Goal: Find contact information: Find contact information

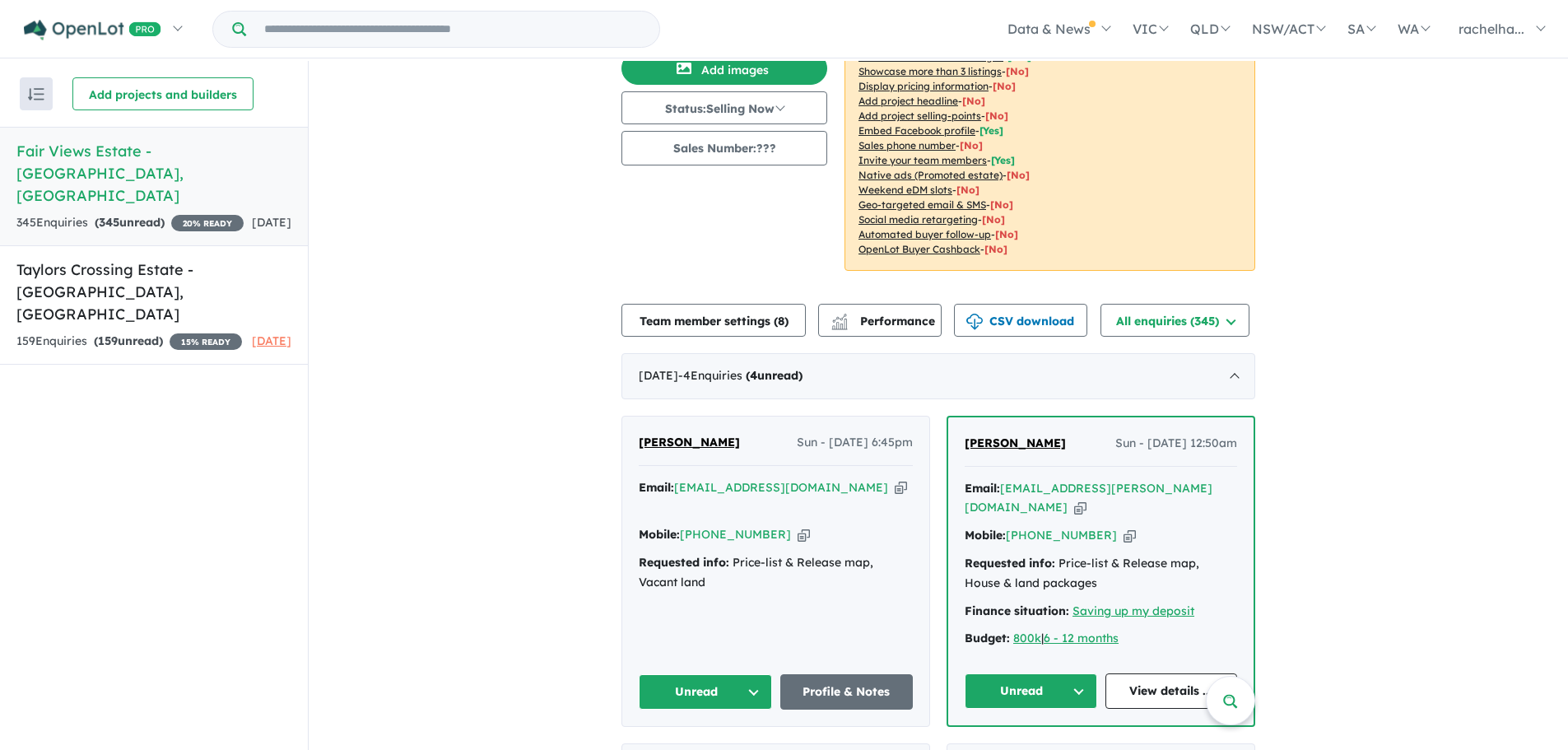
scroll to position [164, 0]
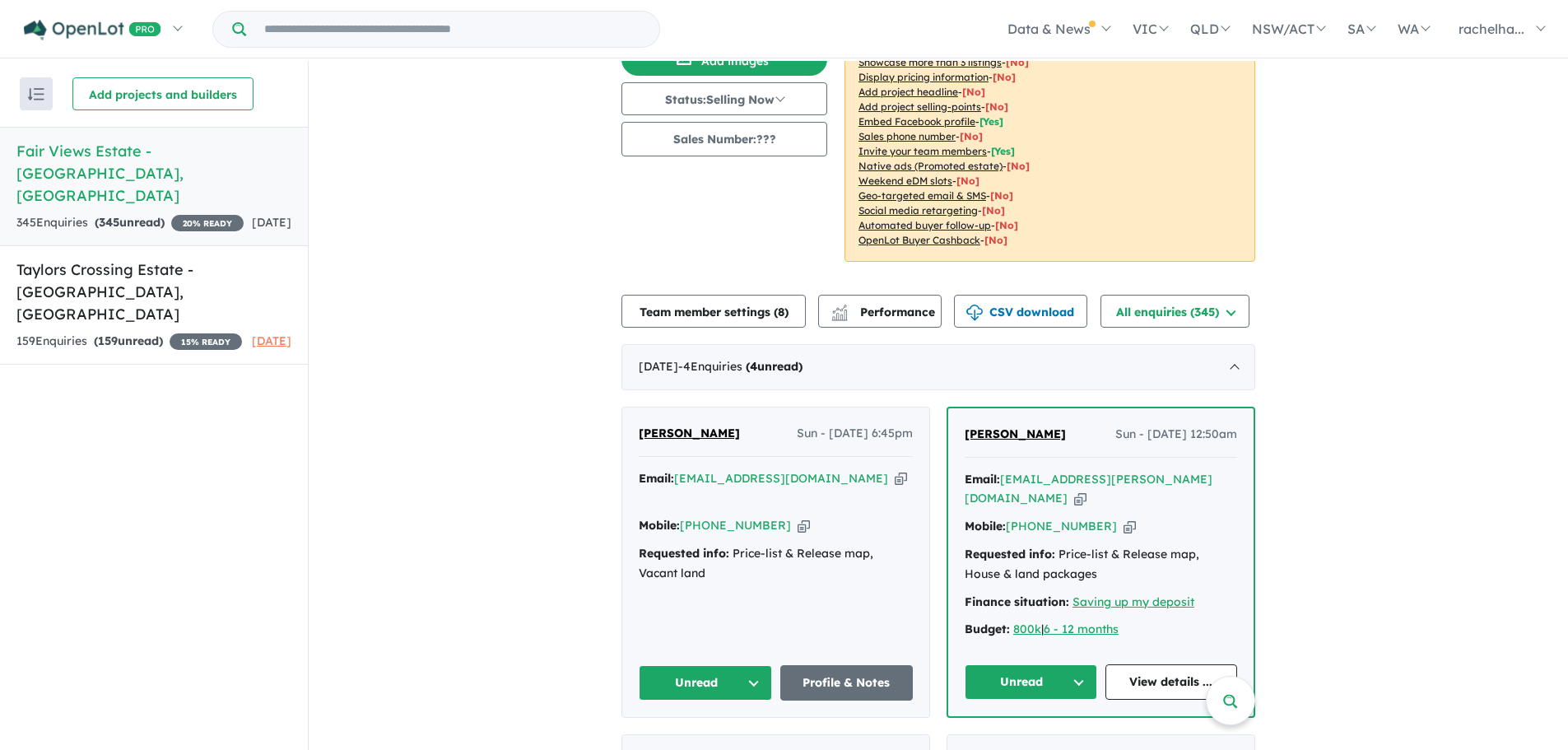
click at [894, 477] on icon "button" at bounding box center [901, 478] width 13 height 17
click at [775, 516] on div "Mobile: [PHONE_NUMBER] Copied!" at bounding box center [775, 526] width 274 height 20
click at [798, 517] on icon "button" at bounding box center [804, 525] width 13 height 17
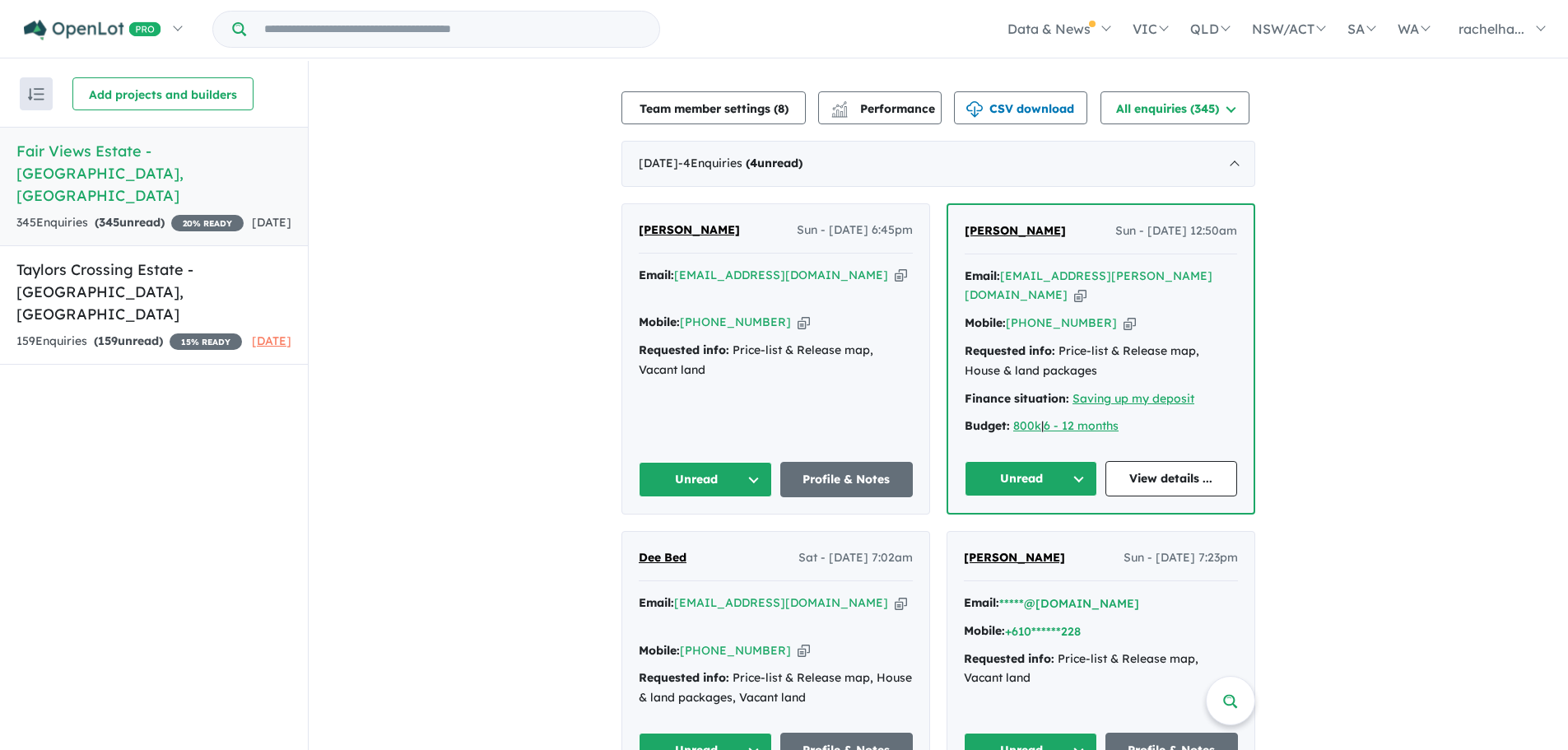
scroll to position [412, 0]
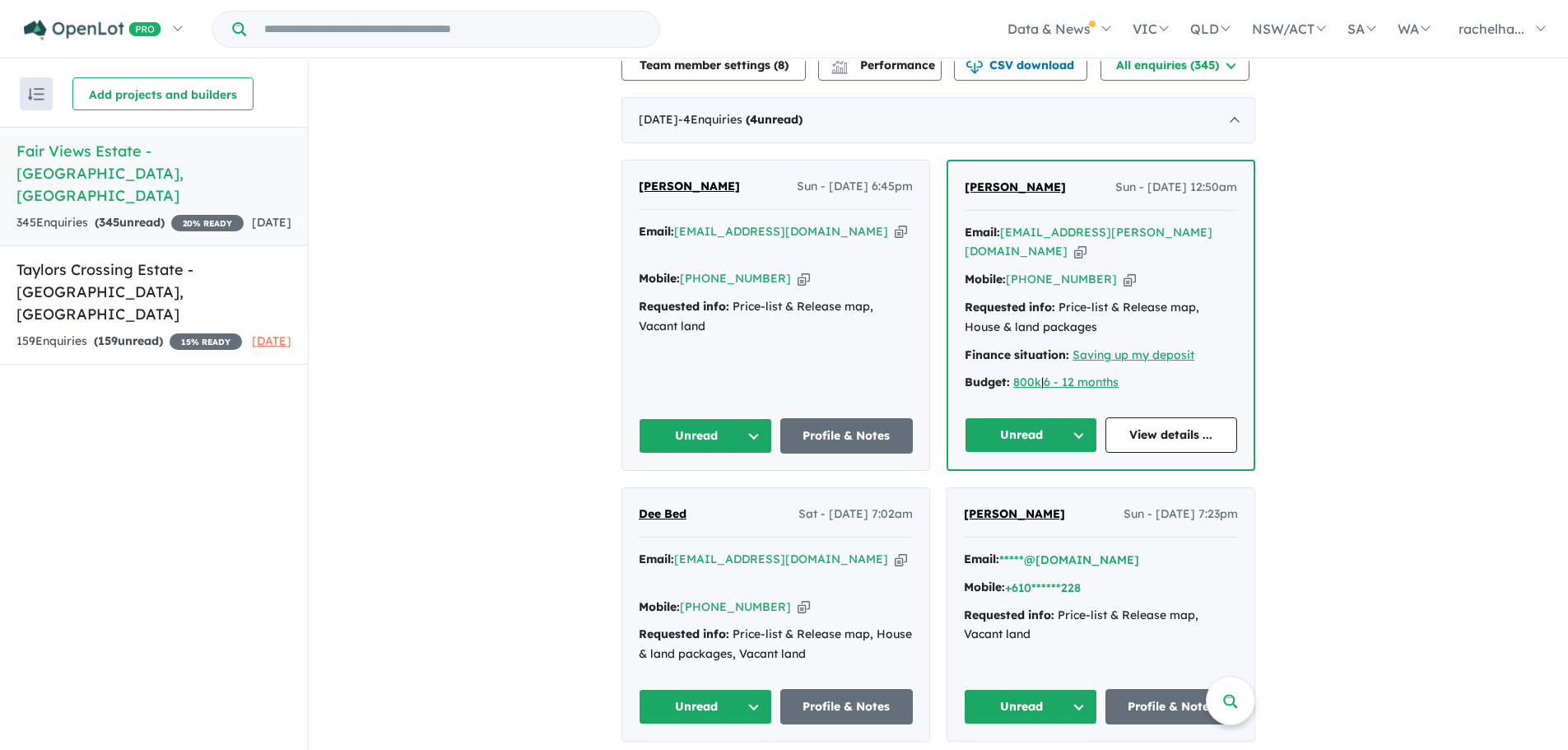
click at [1087, 243] on icon "button" at bounding box center [1080, 251] width 13 height 17
click at [1124, 271] on icon "button" at bounding box center [1130, 279] width 13 height 17
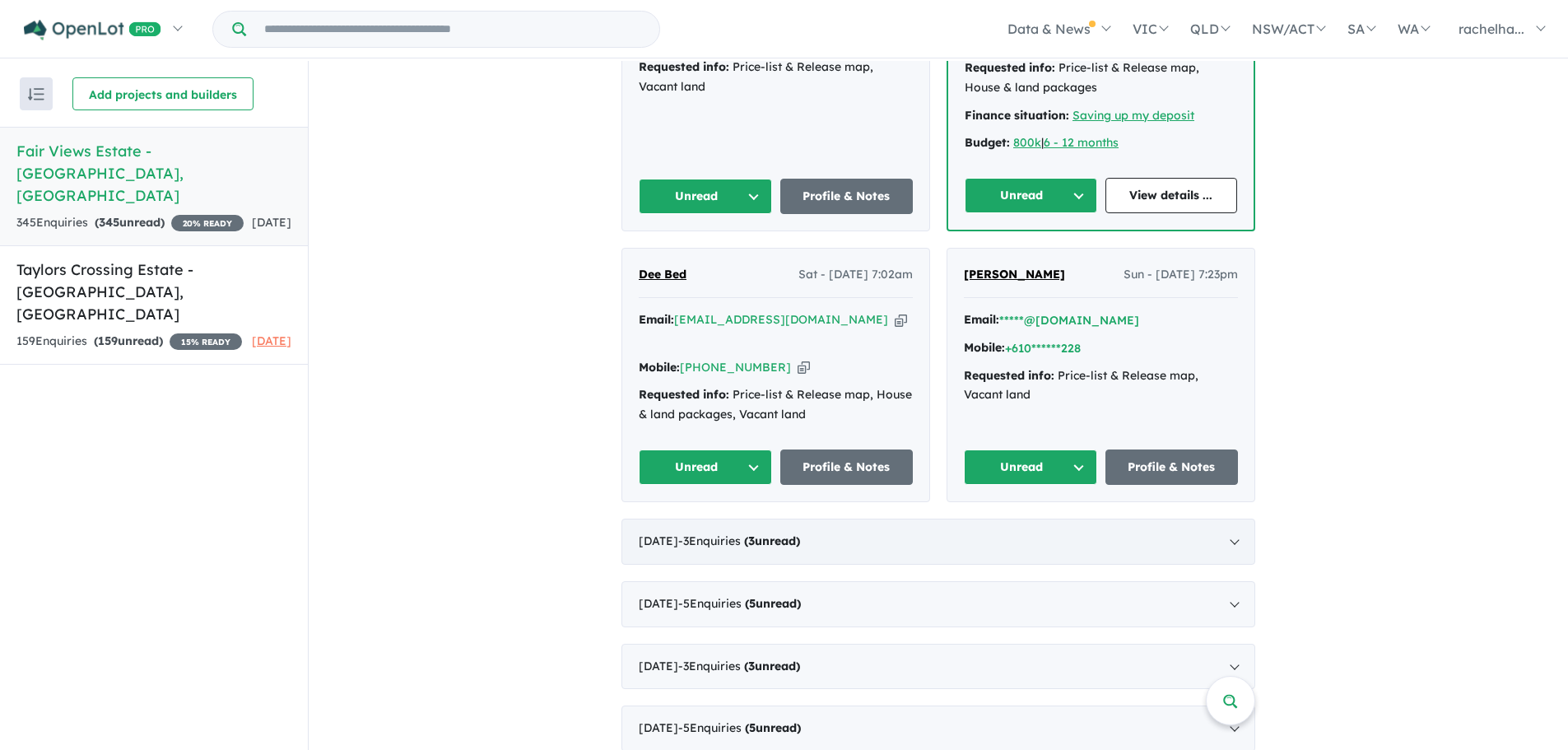
scroll to position [659, 0]
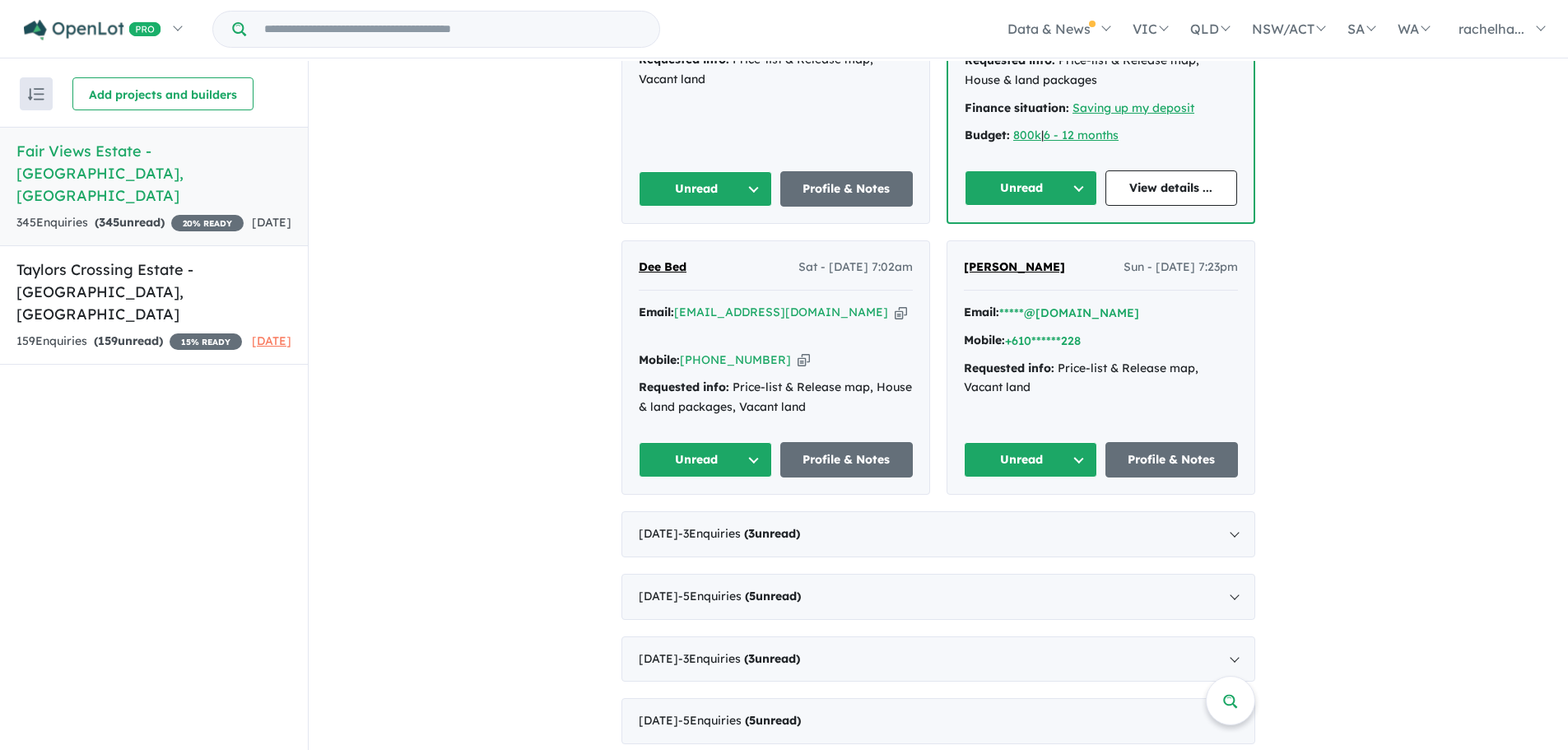
click at [894, 304] on icon "button" at bounding box center [901, 312] width 13 height 17
click at [798, 352] on icon "button" at bounding box center [804, 360] width 13 height 17
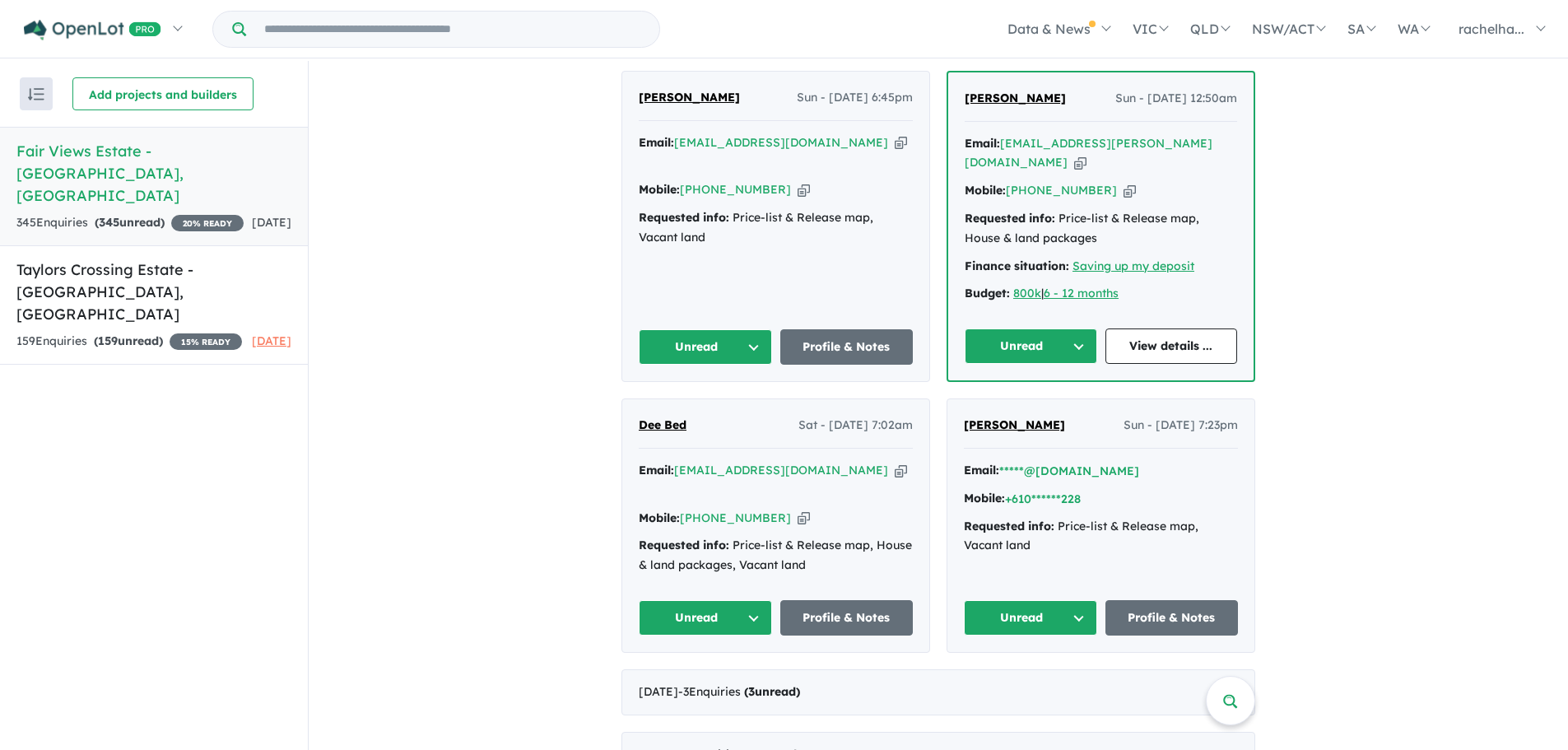
scroll to position [494, 0]
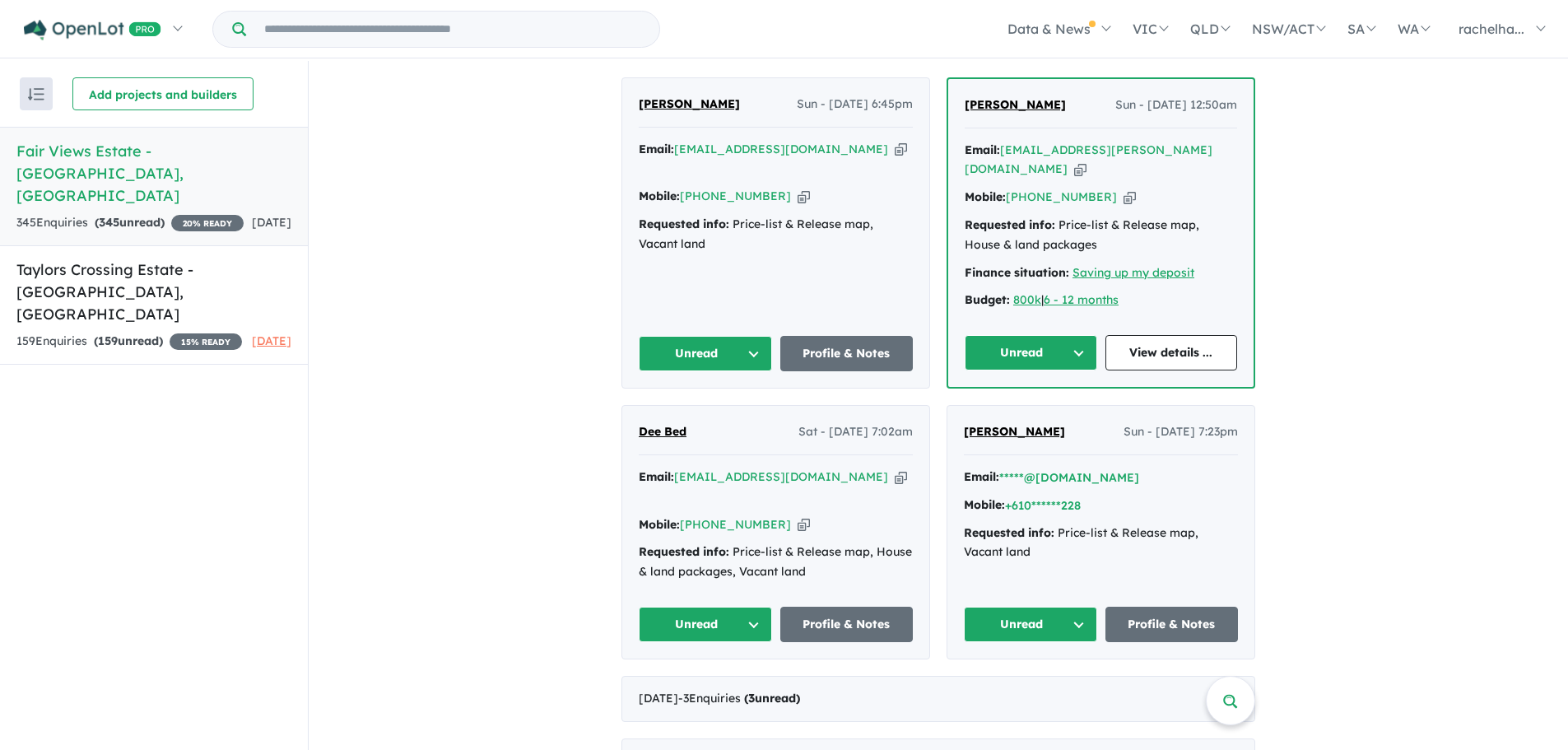
click at [1010, 424] on span "[PERSON_NAME]" at bounding box center [1014, 431] width 101 height 14
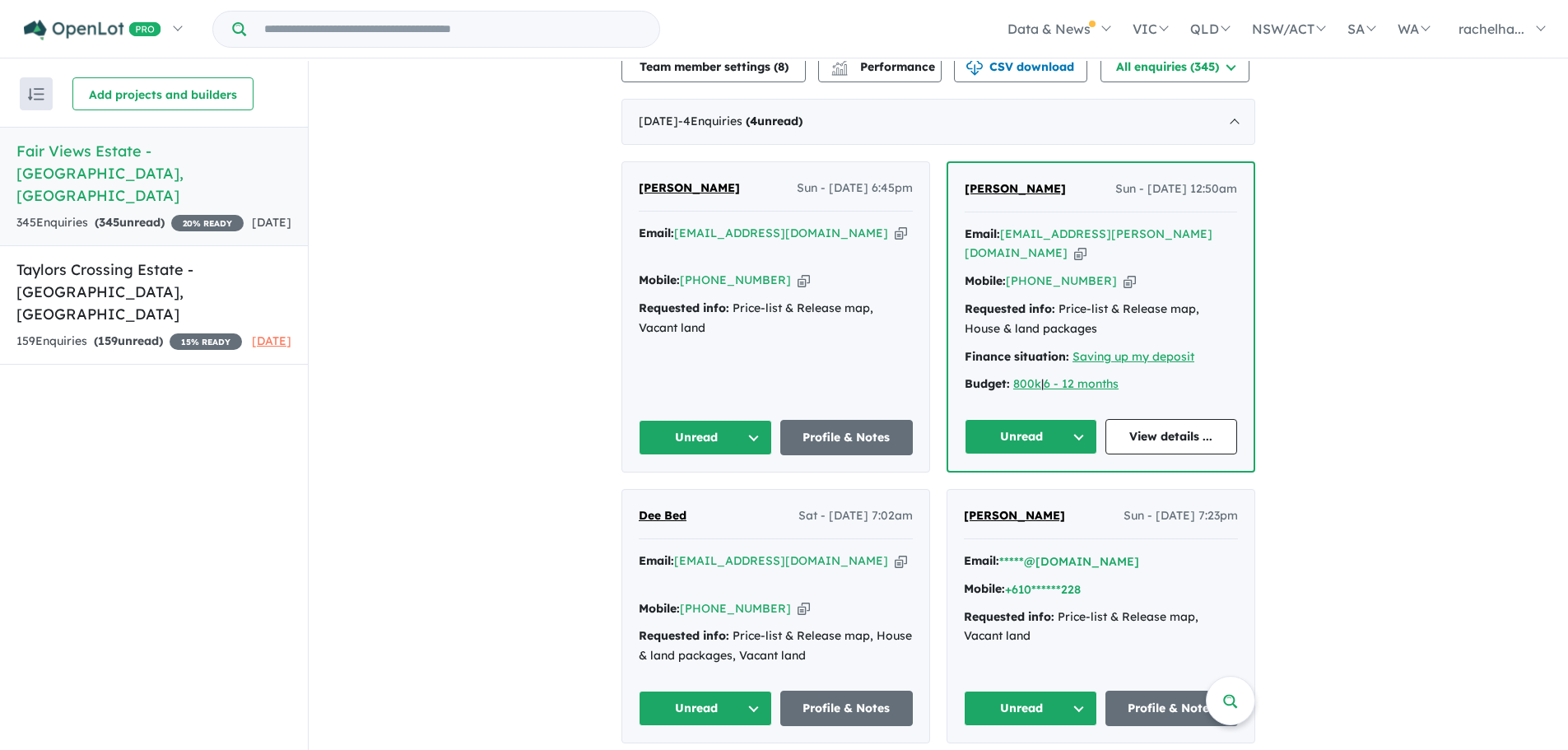
scroll to position [412, 0]
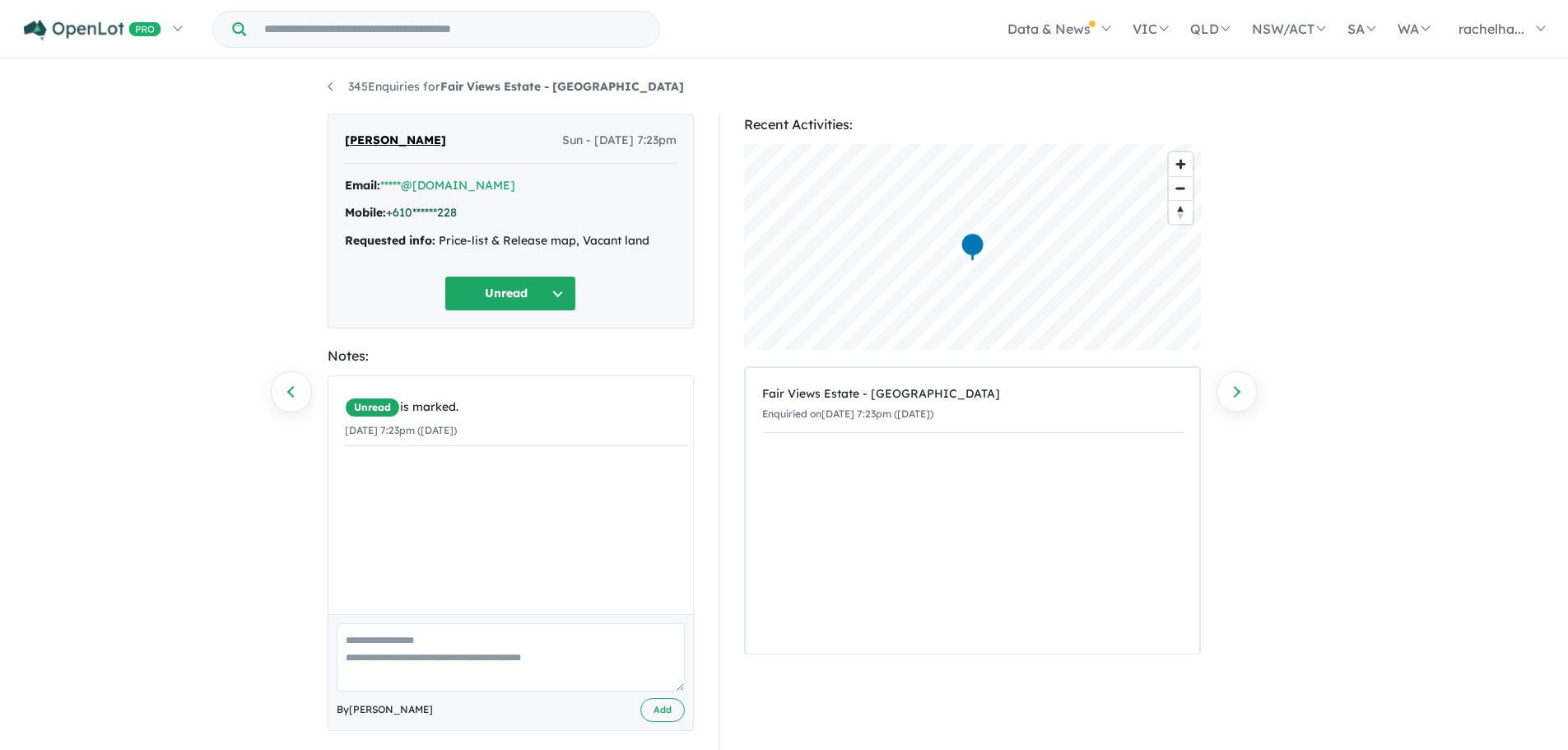
click at [448, 212] on link "+610******228" at bounding box center [421, 212] width 70 height 14
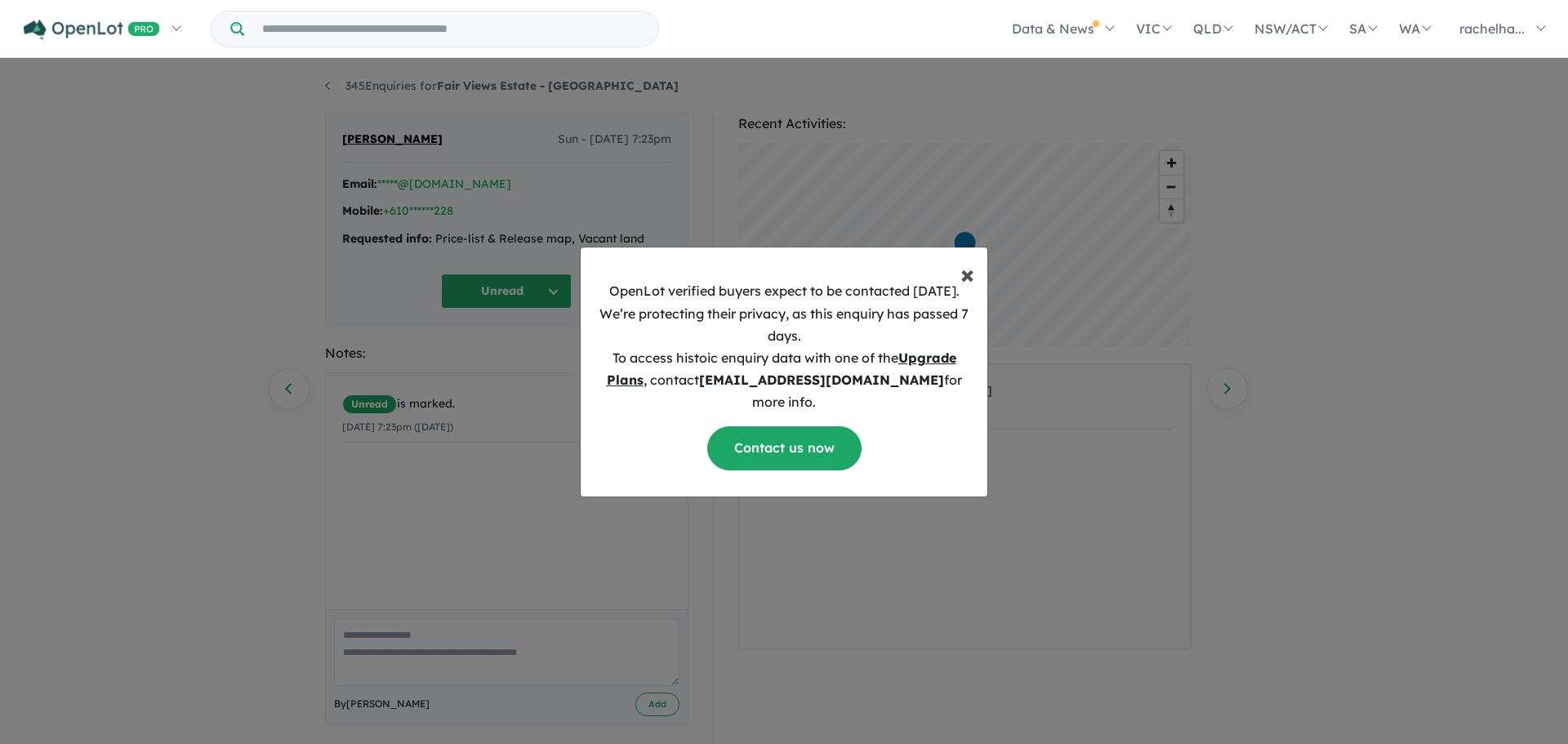
click at [970, 290] on span "×" at bounding box center [967, 273] width 13 height 32
